Goal: Task Accomplishment & Management: Use online tool/utility

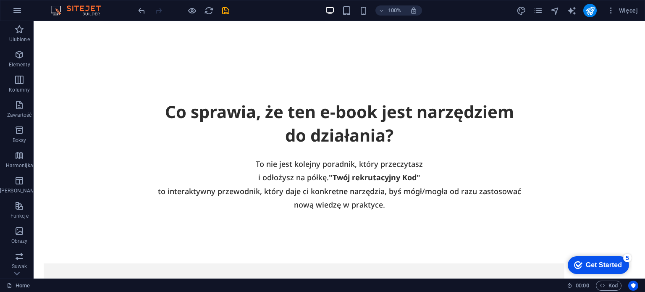
scroll to position [1873, 0]
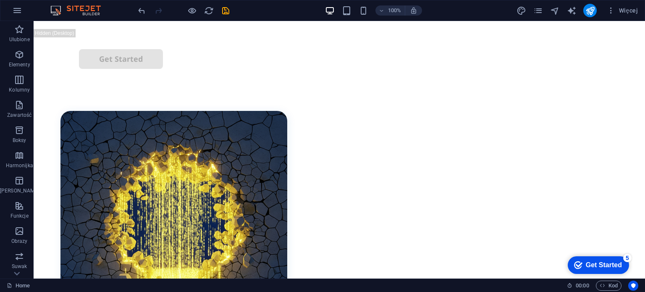
scroll to position [0, 0]
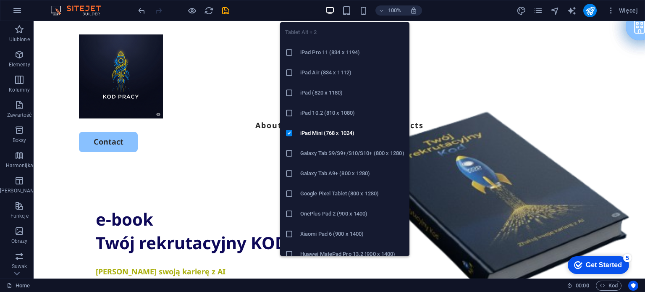
click at [342, 10] on span "button" at bounding box center [347, 11] width 10 height 10
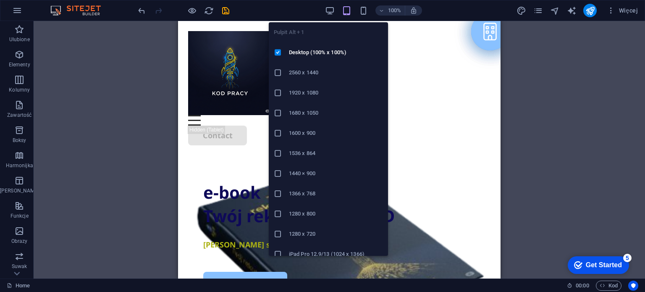
click at [331, 14] on icon "button" at bounding box center [330, 11] width 10 height 10
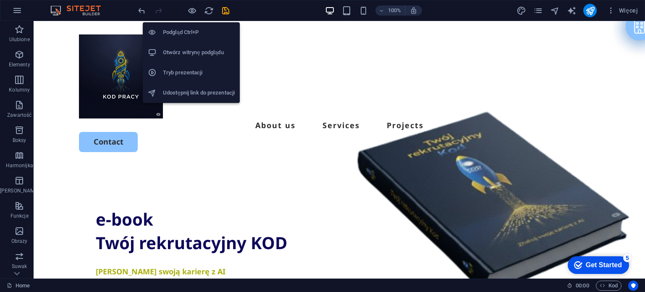
click at [186, 48] on h6 "Otwórz witrynę podglądu" at bounding box center [199, 52] width 72 height 10
click at [188, 29] on h6 "Podgląd Ctrl+P" at bounding box center [199, 32] width 72 height 10
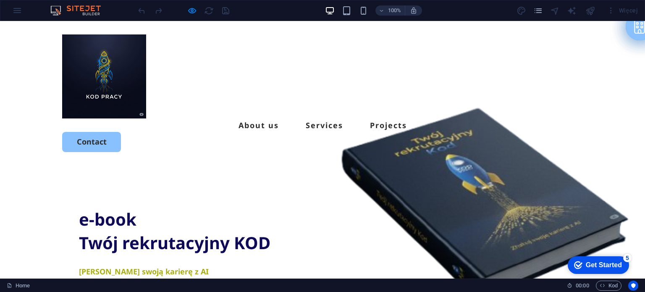
click at [24, 81] on div "About us Services Projects Contact" at bounding box center [322, 93] width 645 height 144
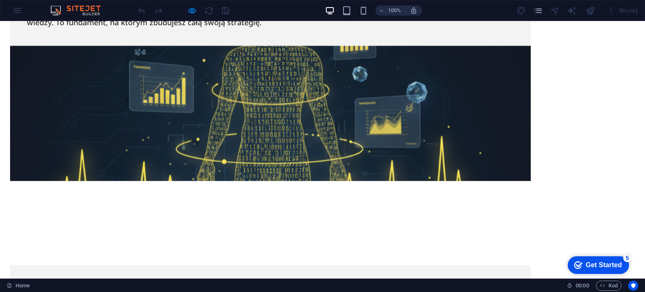
scroll to position [2149, 0]
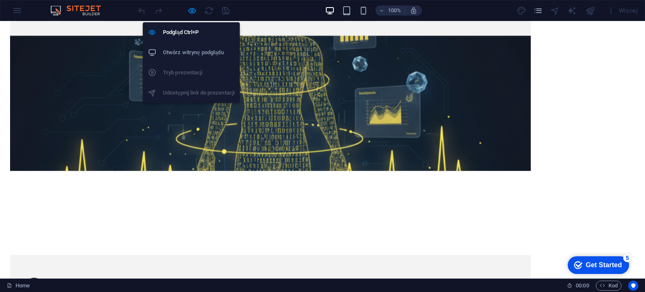
click at [193, 11] on icon "button" at bounding box center [192, 11] width 10 height 10
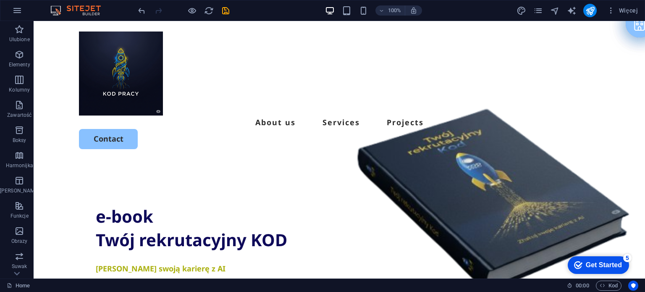
scroll to position [0, 0]
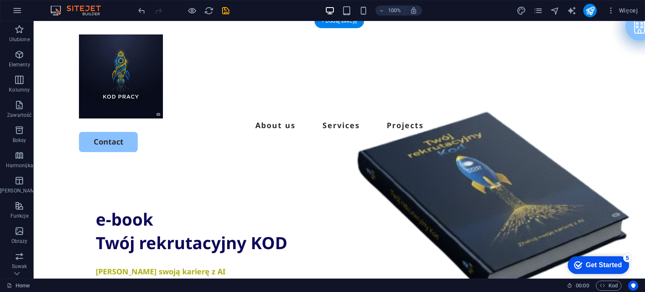
click at [531, 178] on figure at bounding box center [492, 180] width 306 height 319
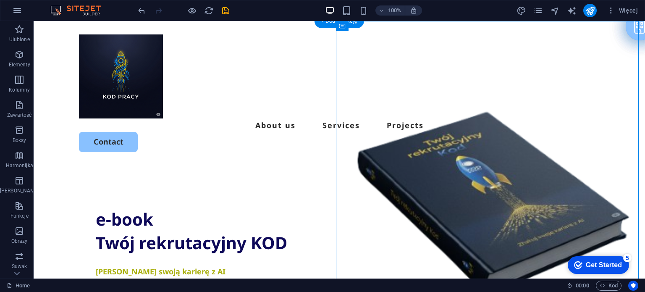
click at [531, 178] on figure at bounding box center [492, 180] width 306 height 319
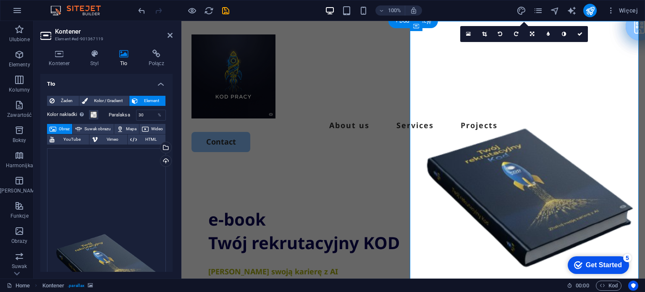
click at [472, 220] on figure at bounding box center [529, 180] width 232 height 319
click at [485, 34] on icon at bounding box center [484, 33] width 5 height 5
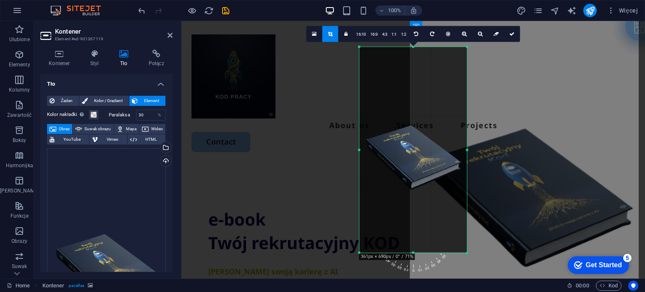
click at [385, 31] on link "4:3" at bounding box center [385, 34] width 10 height 16
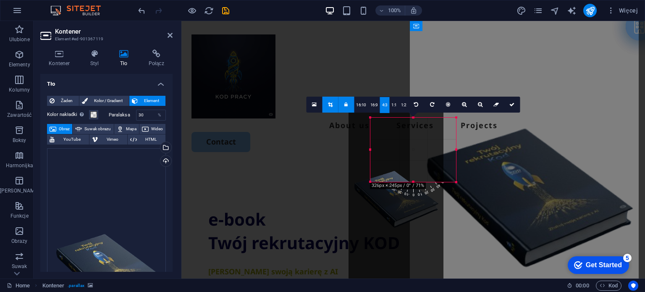
drag, startPoint x: 359, startPoint y: 109, endPoint x: 381, endPoint y: 125, distance: 27.0
click at [381, 125] on div "180 170 160 150 140 130 120 110 100 90 80 70 60 50 40 30 20 10 0 -10 -20 -30 -4…" at bounding box center [413, 150] width 86 height 65
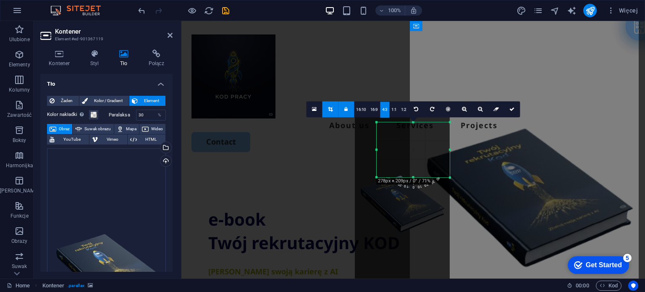
click at [514, 108] on icon at bounding box center [511, 109] width 5 height 5
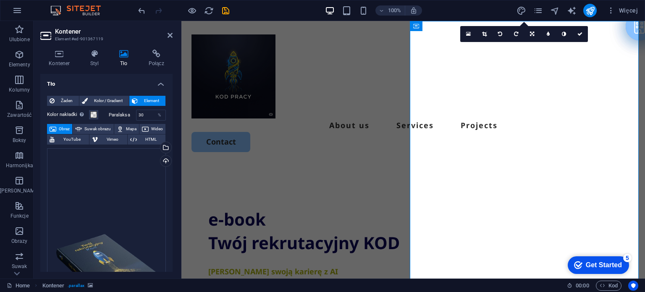
click at [458, 159] on figure at bounding box center [529, 180] width 232 height 319
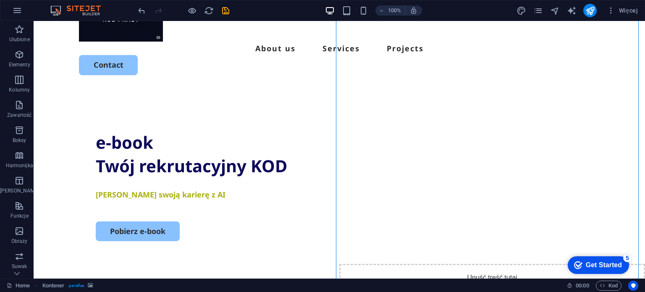
scroll to position [104, 0]
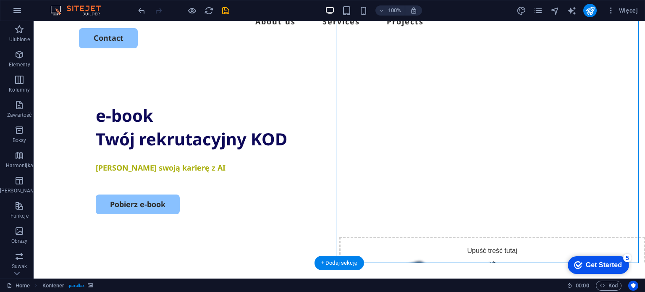
click at [510, 153] on figure at bounding box center [492, 107] width 306 height 319
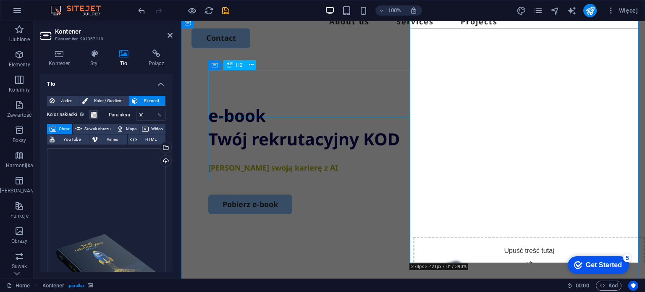
click at [317, 104] on div "e-book Twój rekrutacyjny KOD" at bounding box center [413, 127] width 410 height 47
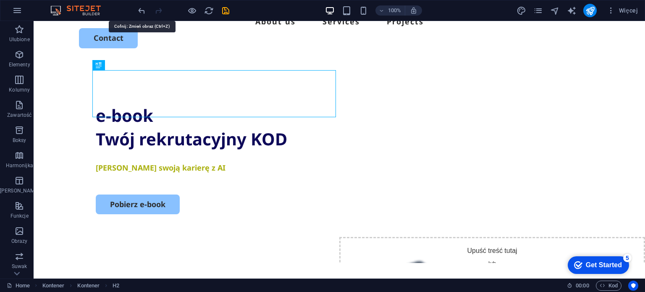
click at [139, 11] on icon "undo" at bounding box center [142, 11] width 10 height 10
